Goal: Navigation & Orientation: Find specific page/section

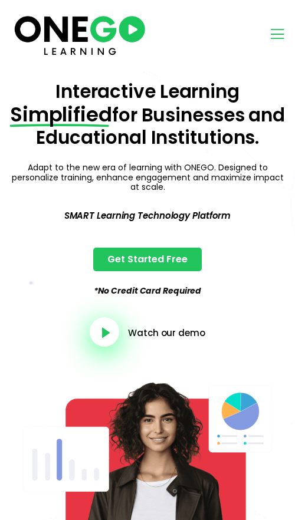
click at [287, 33] on section "Pricing AI Course Creator Resources Sign in Start Free" at bounding box center [147, 34] width 295 height 69
click at [278, 34] on icon "open-menu" at bounding box center [277, 34] width 18 height 18
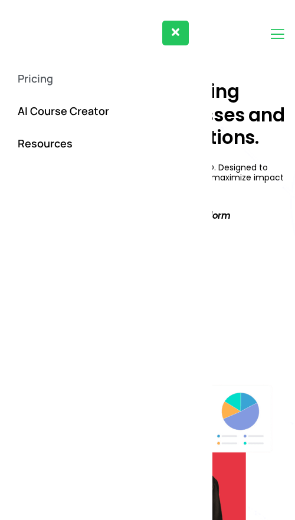
click at [271, 35] on icon "open-menu" at bounding box center [277, 34] width 18 height 18
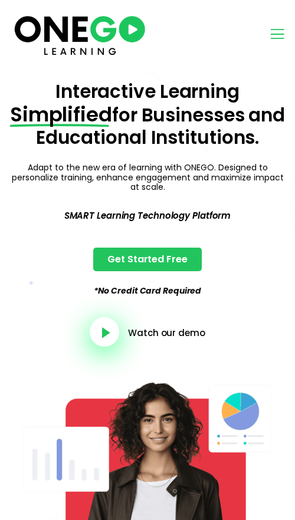
click at [271, 35] on icon "open-menu" at bounding box center [277, 34] width 18 height 18
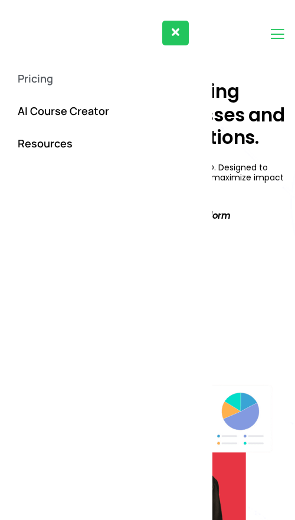
click at [275, 33] on icon "open-menu" at bounding box center [277, 34] width 18 height 18
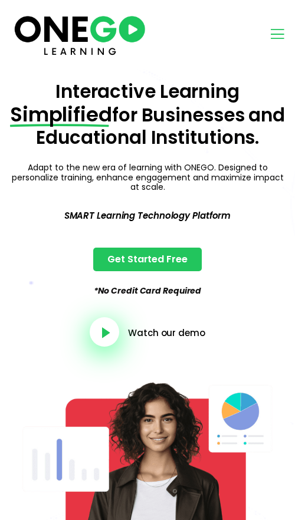
click at [193, 34] on div "Pricing AI Course Creator Resources" at bounding box center [215, 34] width 136 height 18
click at [273, 31] on icon "open-menu" at bounding box center [277, 34] width 18 height 18
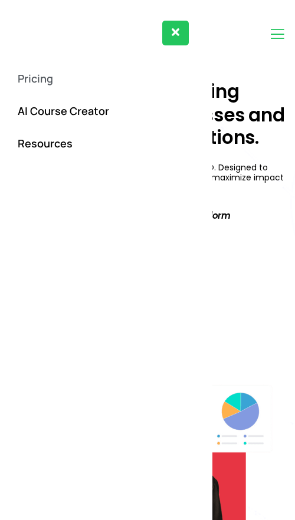
click at [167, 31] on button "close-menu" at bounding box center [175, 33] width 27 height 25
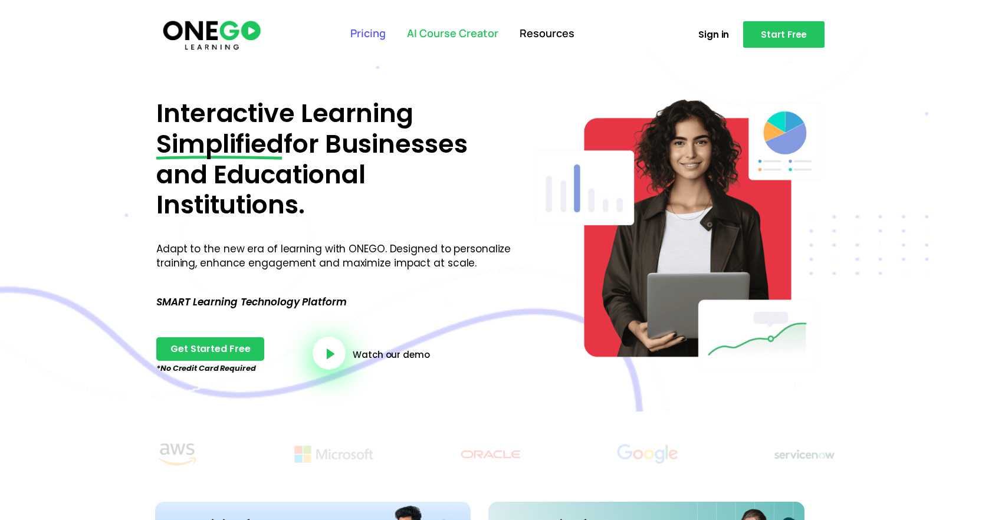
click at [442, 29] on link "AI Course Creator" at bounding box center [452, 33] width 113 height 31
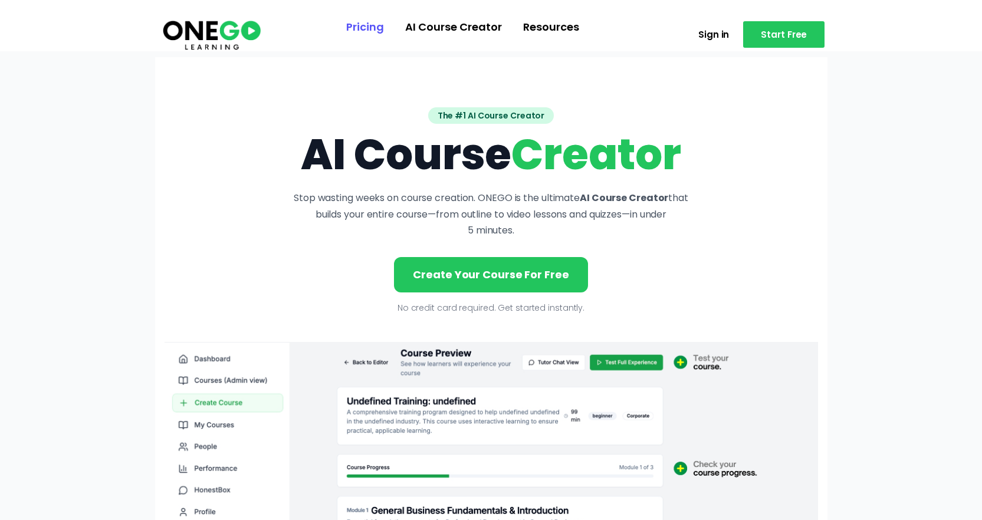
click at [369, 27] on link "Pricing" at bounding box center [365, 27] width 59 height 31
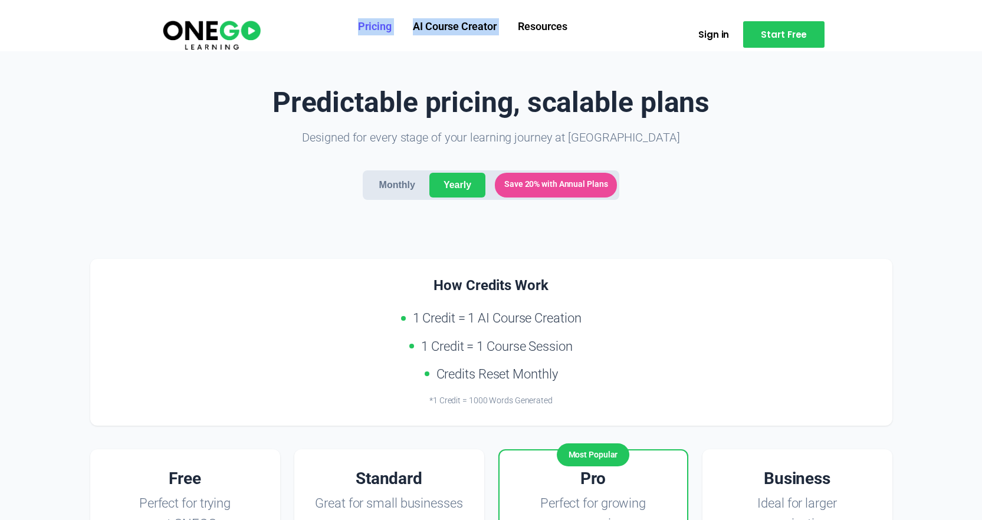
drag, startPoint x: 605, startPoint y: 18, endPoint x: 324, endPoint y: 16, distance: 281.4
click at [324, 16] on ul "Pricing AI Course Creator Resources" at bounding box center [462, 27] width 376 height 31
drag, startPoint x: 314, startPoint y: 19, endPoint x: 605, endPoint y: 21, distance: 290.3
click at [604, 21] on ul "Pricing AI Course Creator Resources" at bounding box center [462, 27] width 376 height 31
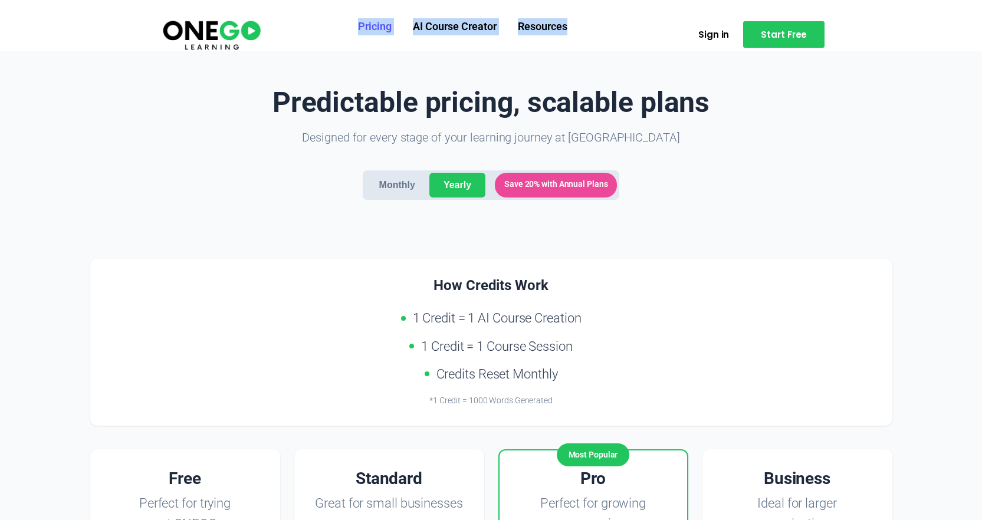
click at [605, 21] on ul "Pricing AI Course Creator Resources" at bounding box center [462, 27] width 376 height 31
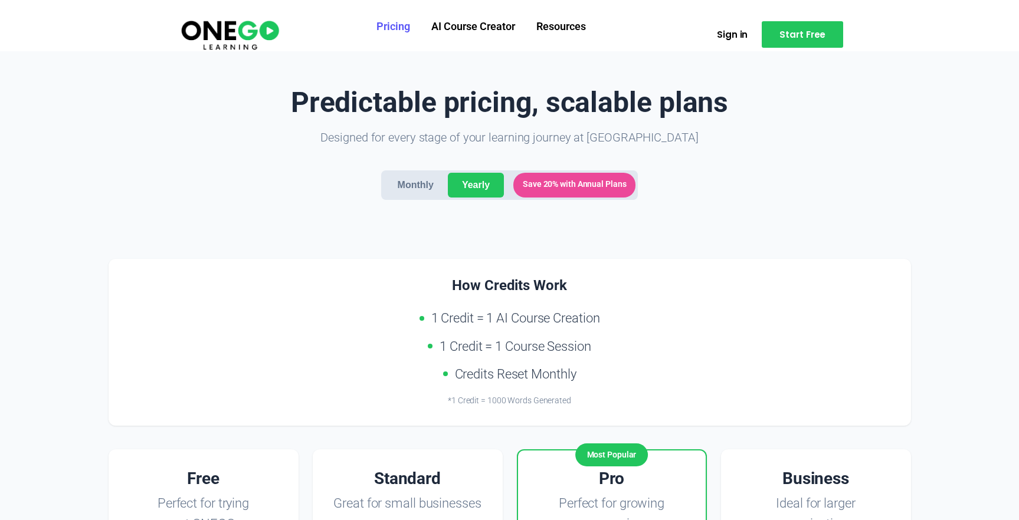
click at [425, 185] on button "Monthly" at bounding box center [415, 185] width 64 height 25
click at [467, 189] on button "Yearly" at bounding box center [476, 185] width 56 height 25
click at [756, 192] on div "Predictable pricing, scalable plans Designed for every stage of your learning j…" at bounding box center [510, 158] width 802 height 143
click at [395, 28] on link "Pricing" at bounding box center [393, 27] width 55 height 31
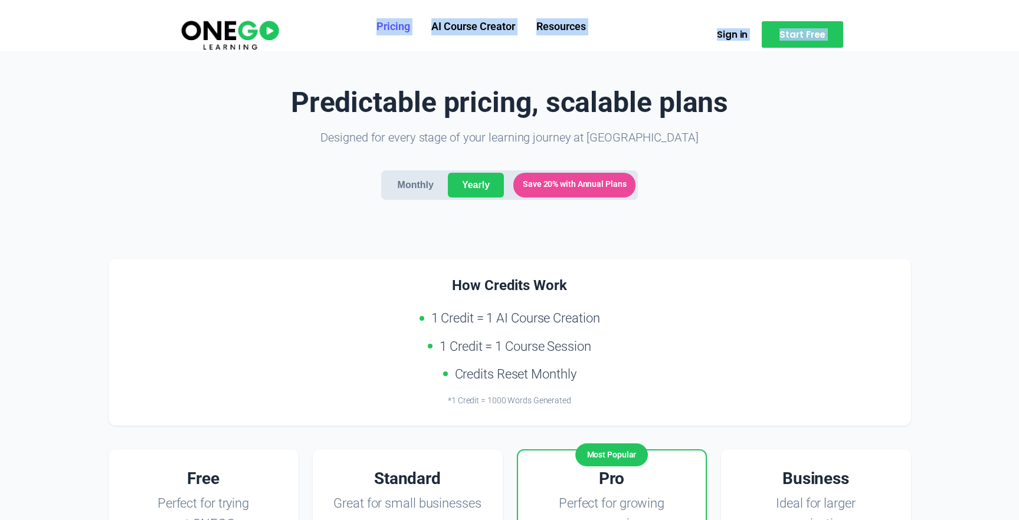
drag, startPoint x: 349, startPoint y: 1, endPoint x: 484, endPoint y: 60, distance: 147.4
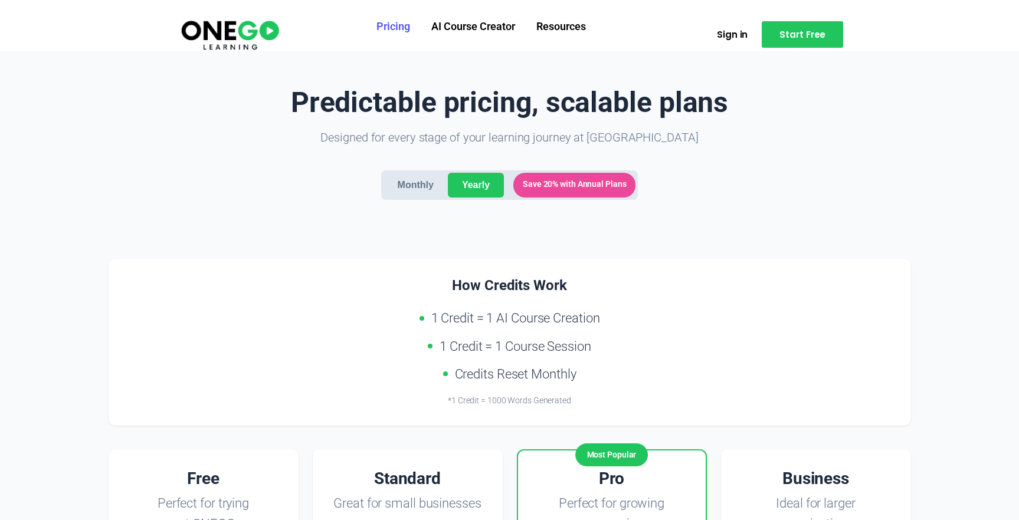
click at [404, 27] on link "Pricing" at bounding box center [393, 27] width 55 height 31
drag, startPoint x: 567, startPoint y: 24, endPoint x: 503, endPoint y: 33, distance: 64.9
click at [567, 24] on link "Resources" at bounding box center [561, 27] width 71 height 31
click at [388, 27] on link "Pricing" at bounding box center [393, 27] width 55 height 31
drag, startPoint x: 222, startPoint y: 28, endPoint x: 275, endPoint y: 21, distance: 53.6
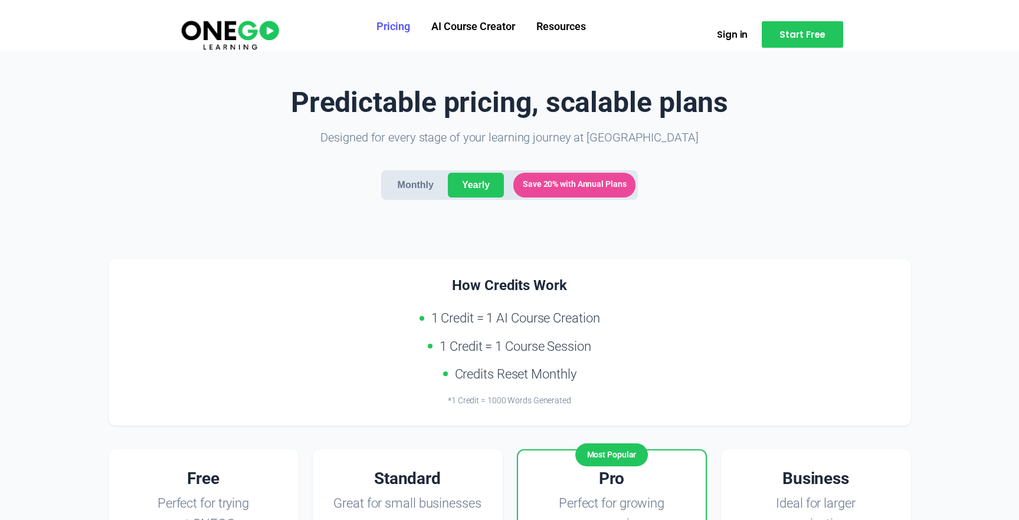
click at [222, 28] on img at bounding box center [229, 35] width 101 height 34
click at [469, 34] on link "AI Course Creator" at bounding box center [473, 27] width 105 height 31
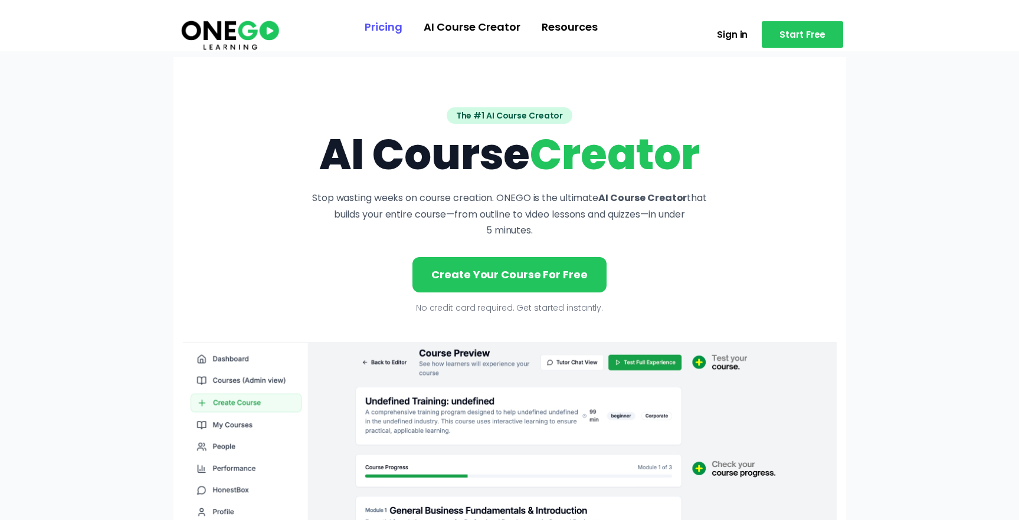
click at [387, 31] on link "Pricing" at bounding box center [383, 27] width 59 height 31
click at [474, 28] on link "AI Course Creator" at bounding box center [472, 27] width 118 height 31
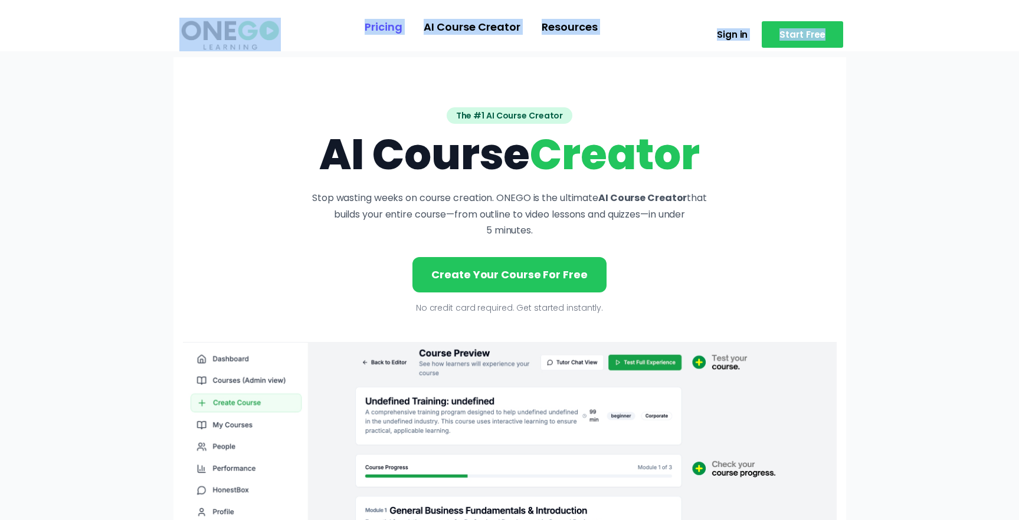
drag, startPoint x: 247, startPoint y: 80, endPoint x: 235, endPoint y: -17, distance: 97.5
click at [535, 86] on header "The #1 AI Course Creator AI Course Creator Stop wasting weeks on course creatio…" at bounding box center [509, 463] width 673 height 813
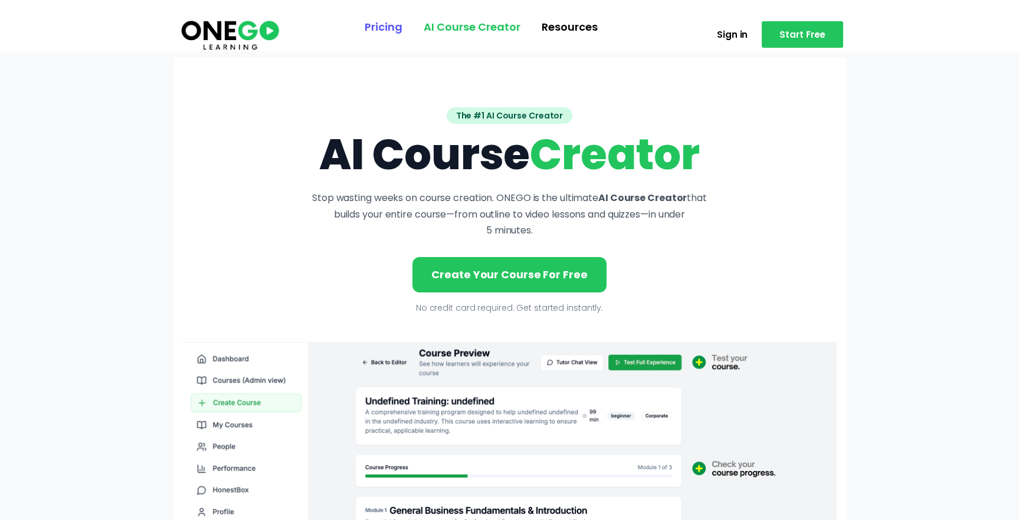
click at [478, 22] on link "AI Course Creator" at bounding box center [472, 27] width 118 height 31
click at [568, 24] on link "Resources" at bounding box center [575, 27] width 77 height 31
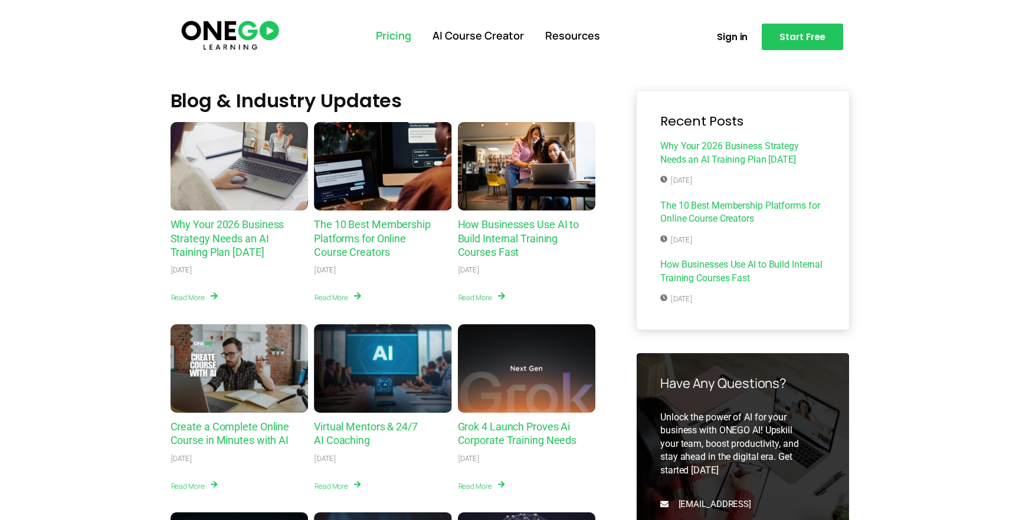
click at [385, 32] on link "Pricing" at bounding box center [393, 36] width 57 height 31
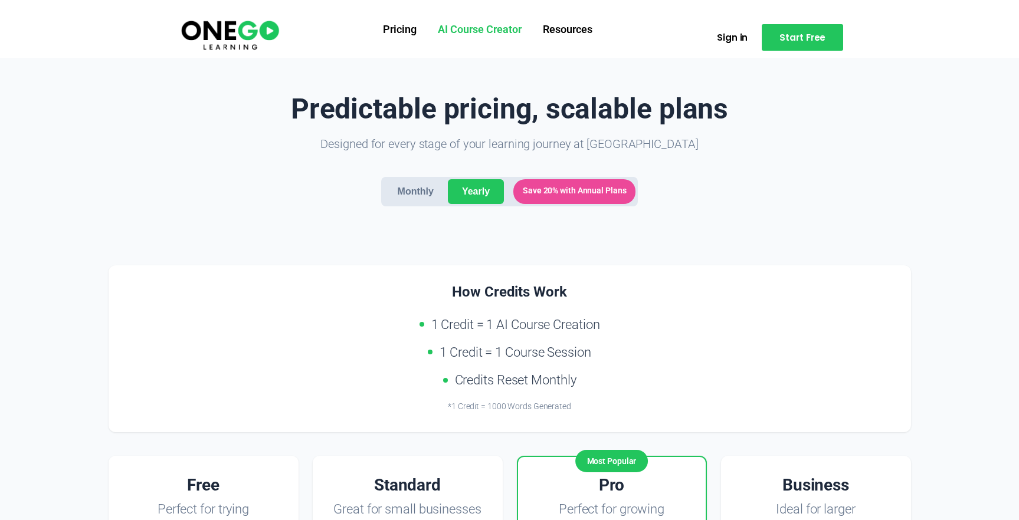
click at [477, 32] on link "AI Course Creator" at bounding box center [479, 30] width 105 height 31
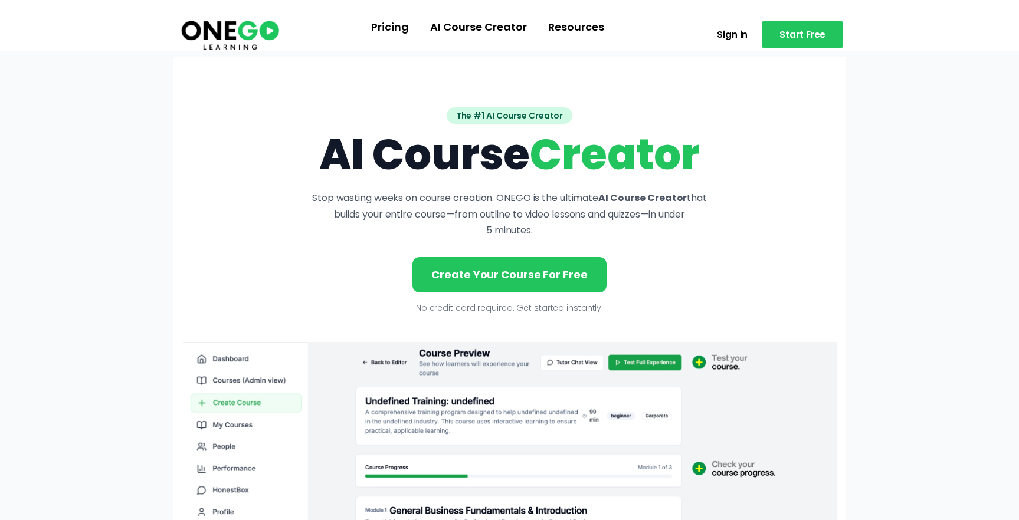
drag, startPoint x: 955, startPoint y: 148, endPoint x: 955, endPoint y: 157, distance: 8.8
click at [547, 25] on link "Resources" at bounding box center [575, 27] width 77 height 31
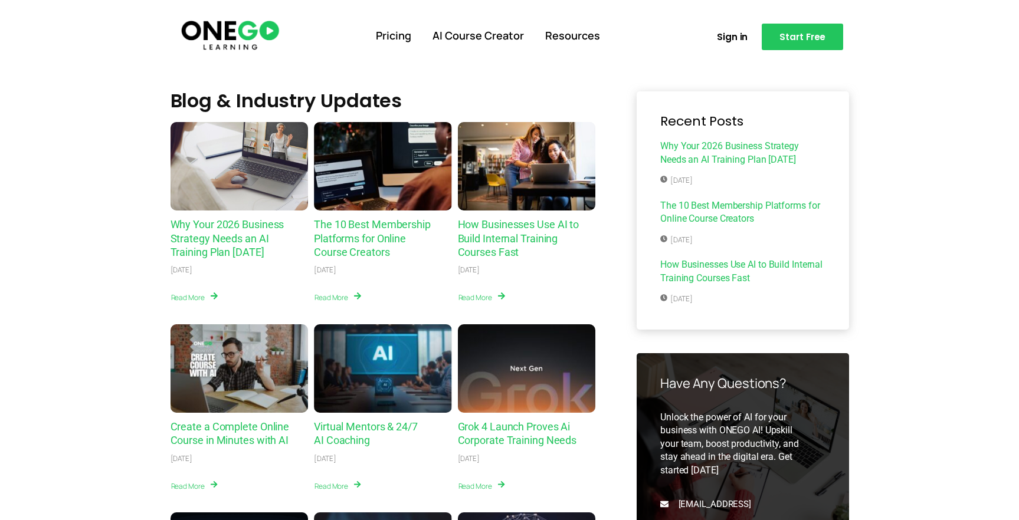
click at [262, 172] on div "Why Your 2026 Business Strategy Needs an AI Training Plan Today" at bounding box center [239, 166] width 138 height 88
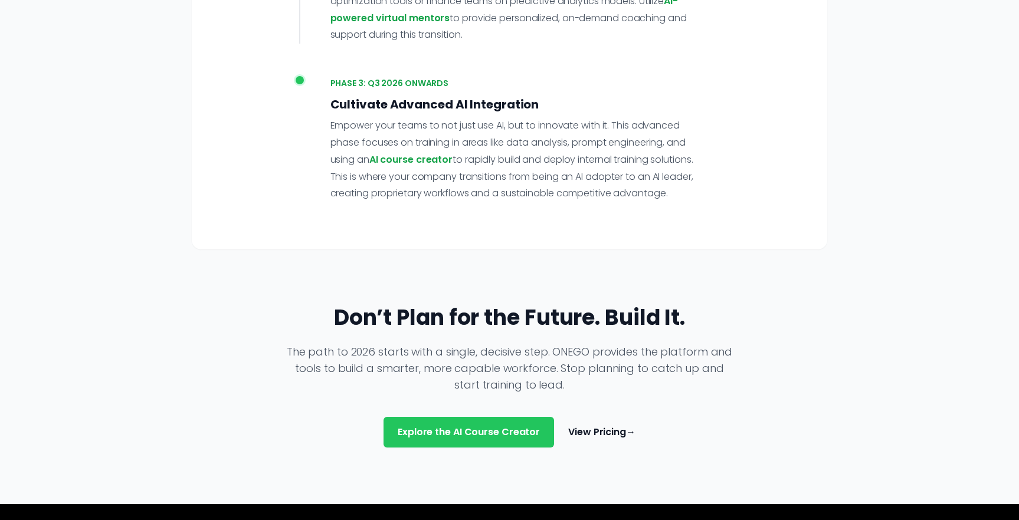
scroll to position [2336, 0]
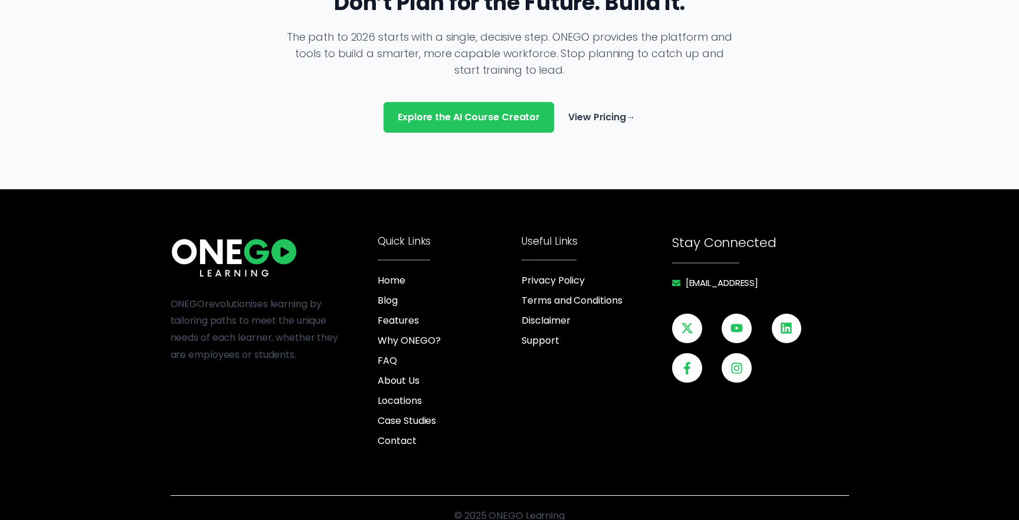
click at [601, 110] on link "View Pricing →" at bounding box center [601, 117] width 67 height 14
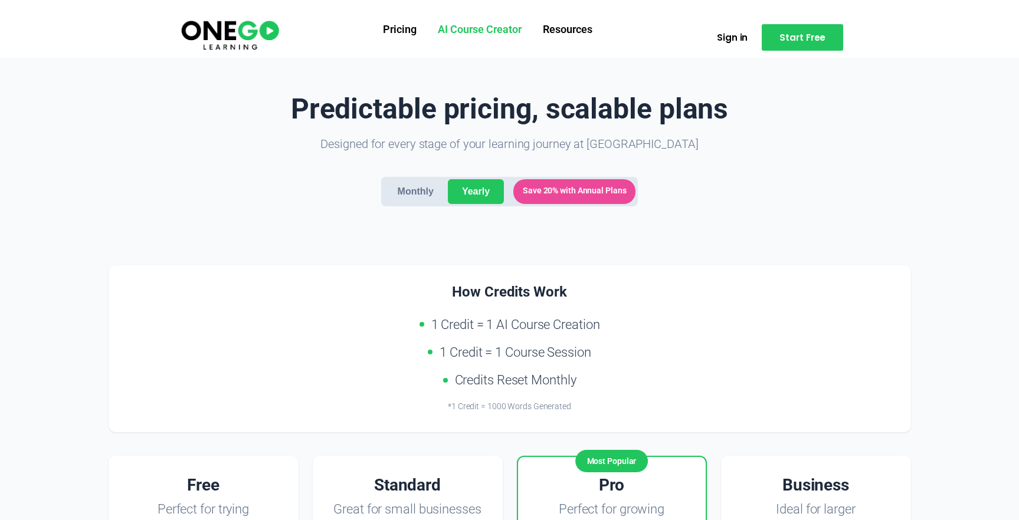
click at [467, 28] on link "AI Course Creator" at bounding box center [479, 30] width 105 height 31
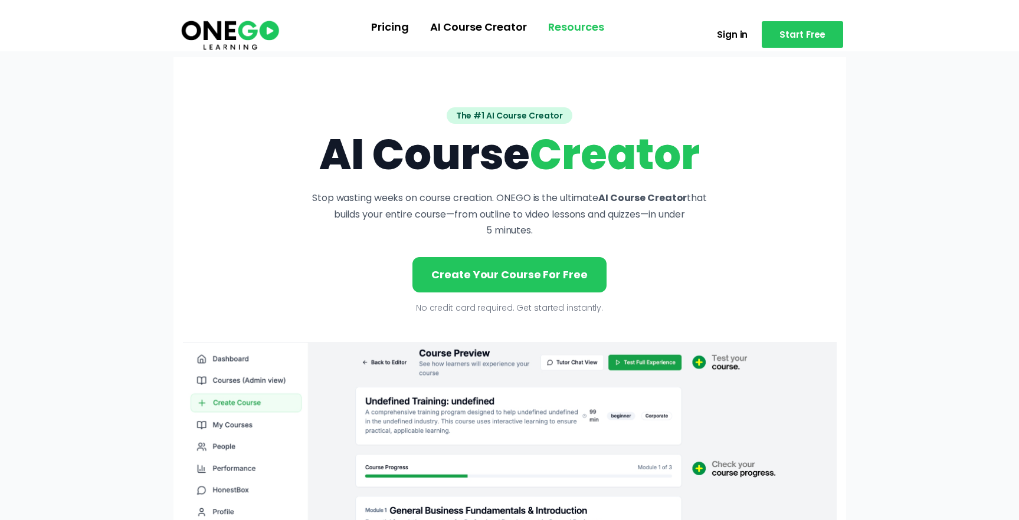
click at [557, 29] on link "Resources" at bounding box center [575, 27] width 77 height 31
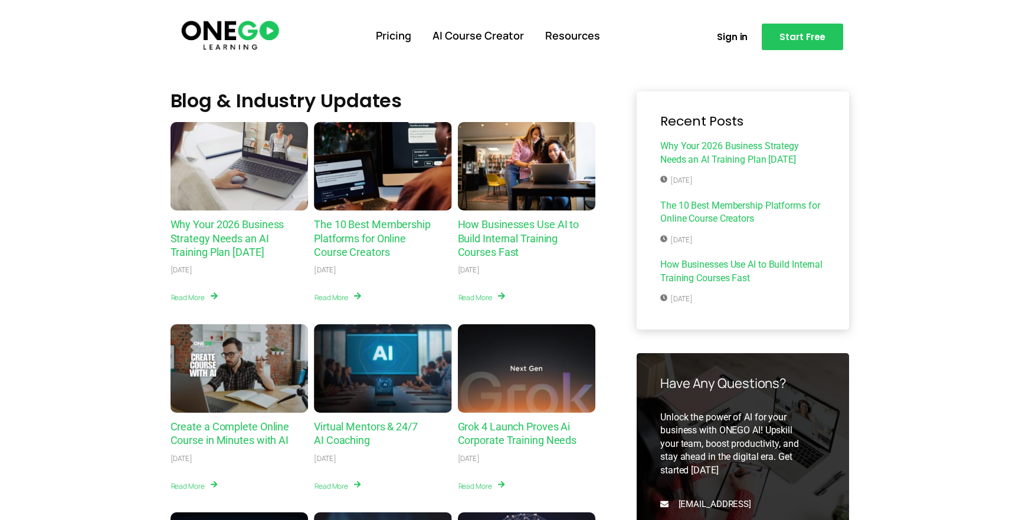
click at [253, 30] on img at bounding box center [229, 35] width 101 height 34
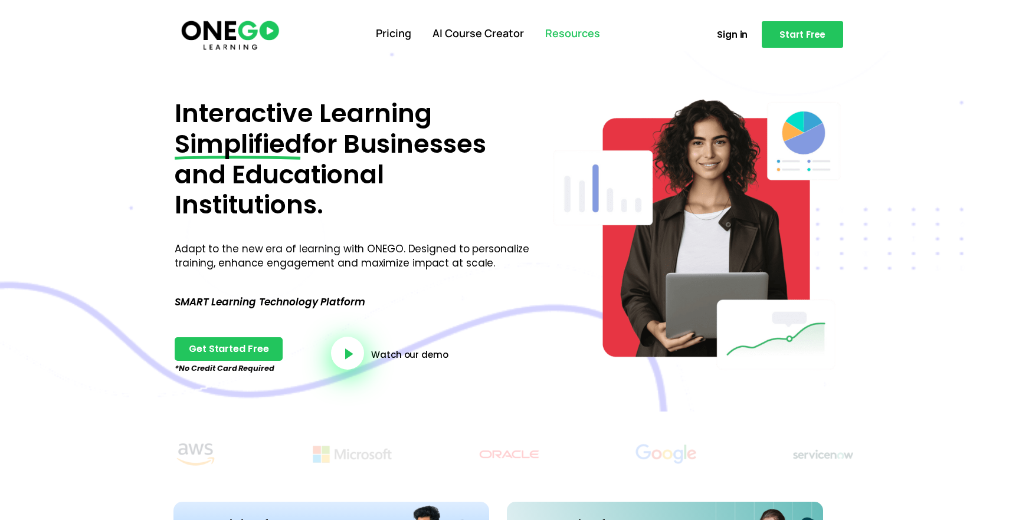
click at [566, 36] on link "Resources" at bounding box center [572, 33] width 76 height 31
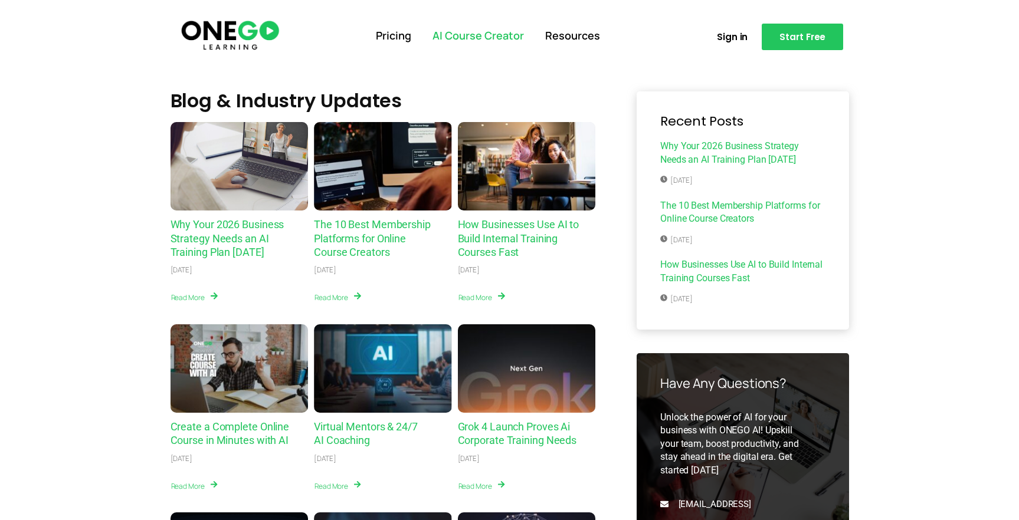
click at [474, 38] on link "AI Course Creator" at bounding box center [478, 36] width 113 height 31
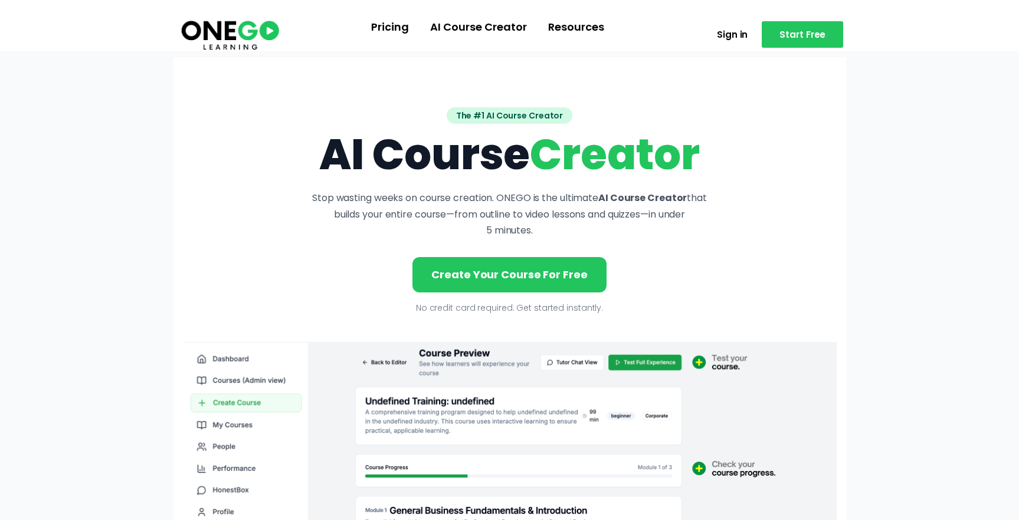
click at [264, 31] on img at bounding box center [229, 35] width 101 height 34
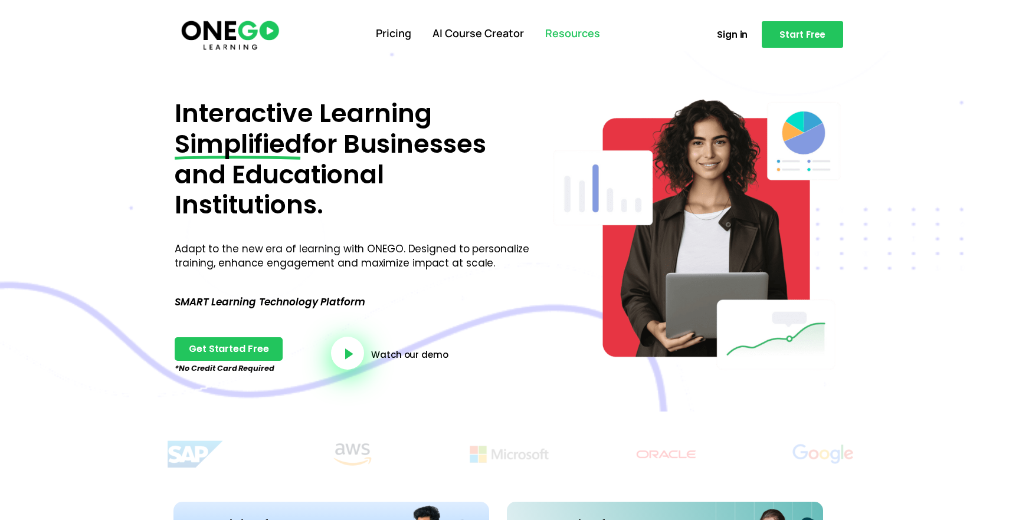
click at [578, 40] on link "Resources" at bounding box center [572, 33] width 76 height 31
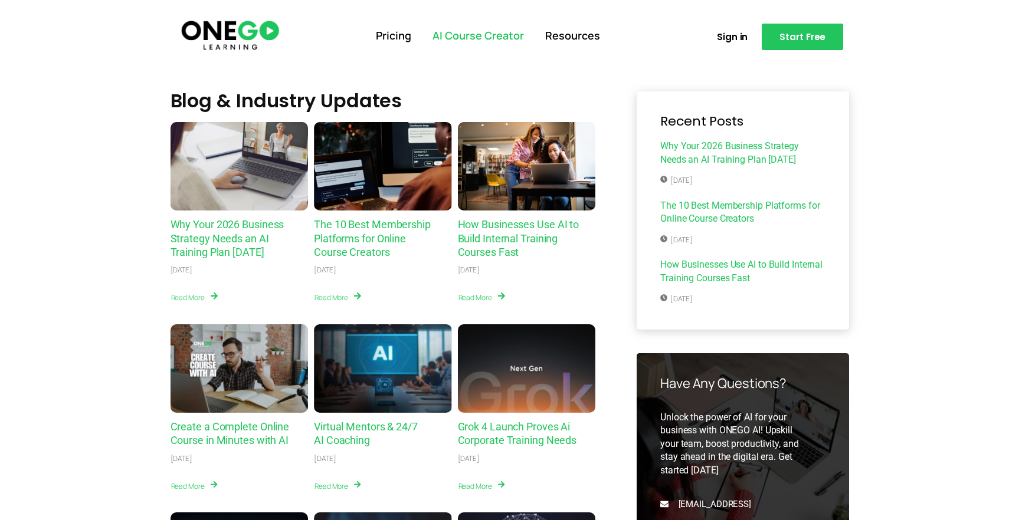
click at [491, 35] on link "AI Course Creator" at bounding box center [478, 36] width 113 height 31
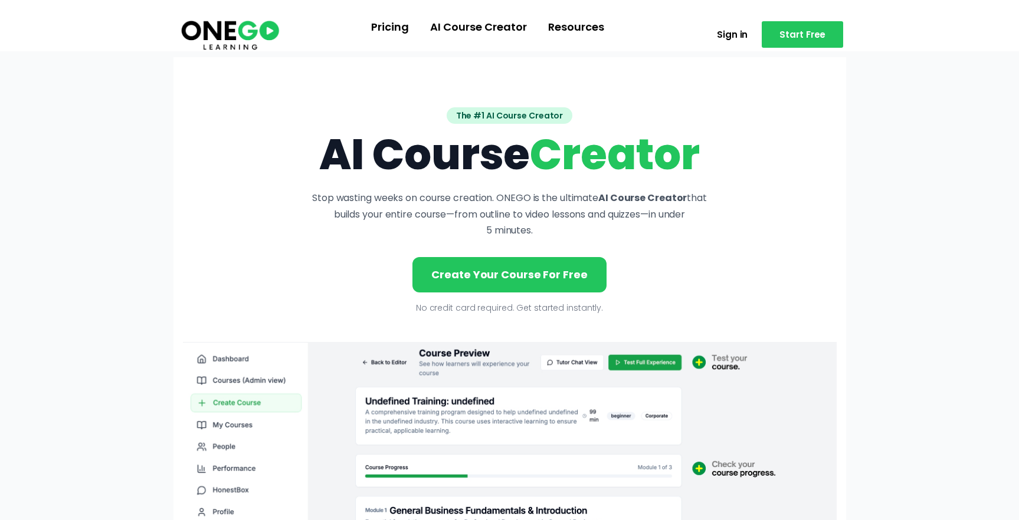
click at [225, 30] on img at bounding box center [229, 35] width 101 height 34
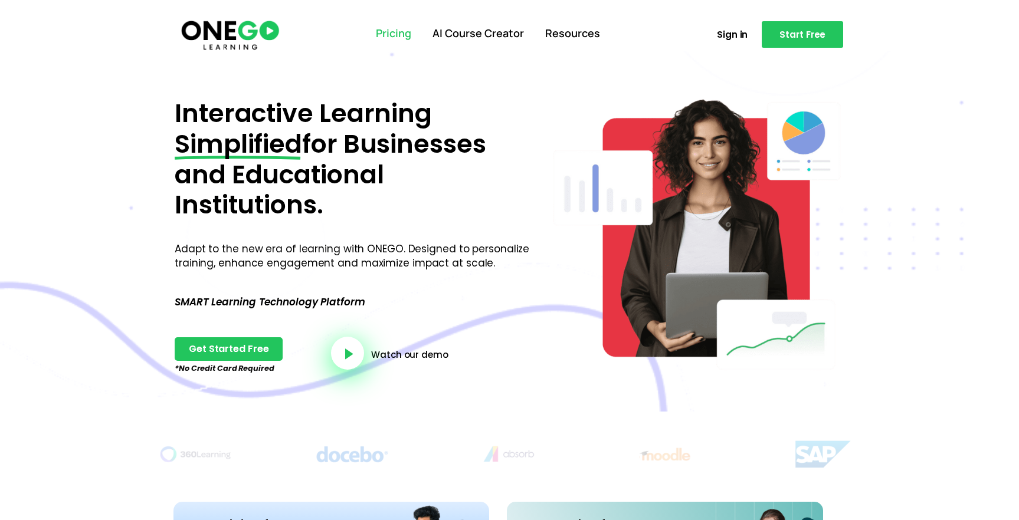
click at [407, 32] on link "Pricing" at bounding box center [393, 33] width 57 height 31
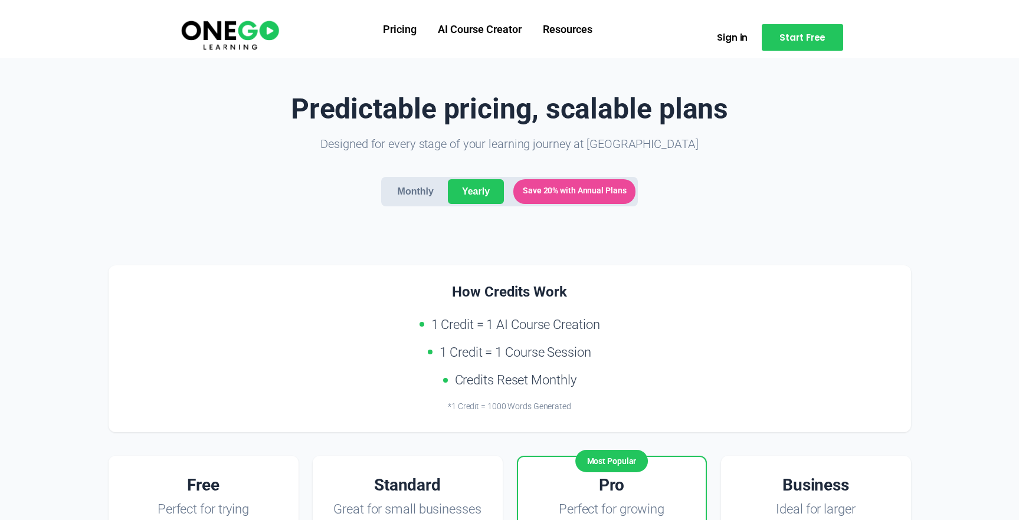
click at [270, 37] on img at bounding box center [229, 35] width 101 height 34
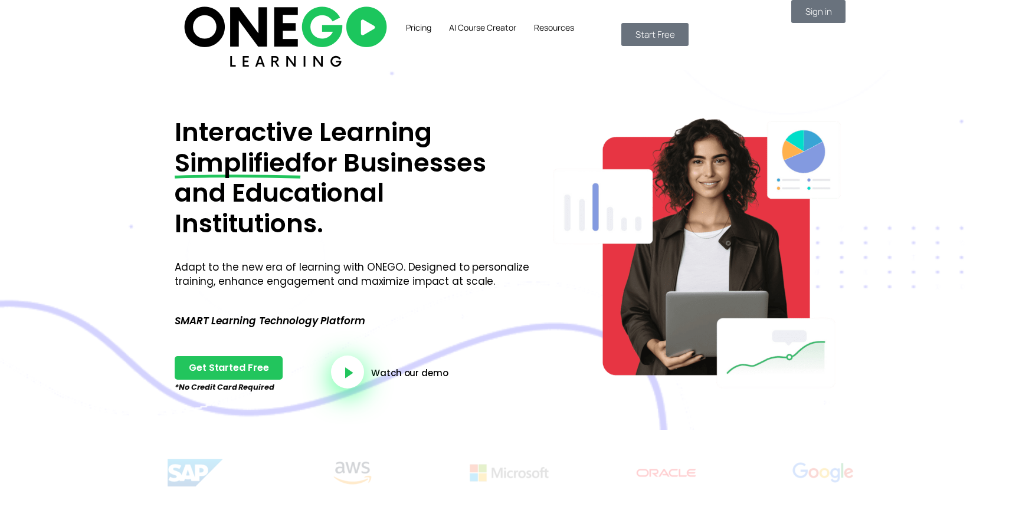
click at [805, 16] on span "Sign in" at bounding box center [818, 11] width 26 height 9
